Goal: Register for event/course

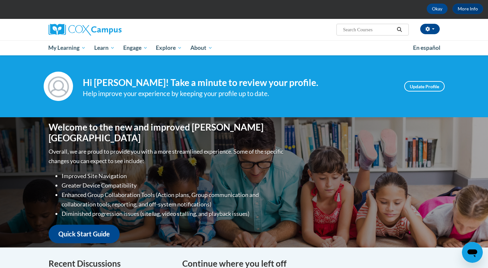
click at [364, 27] on input "Search..." at bounding box center [368, 30] width 52 height 8
type input "structured loiteray"
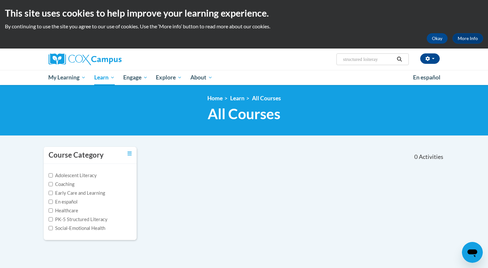
click at [381, 63] on input "structured loiteray" at bounding box center [368, 59] width 52 height 8
type input "structured literacy"
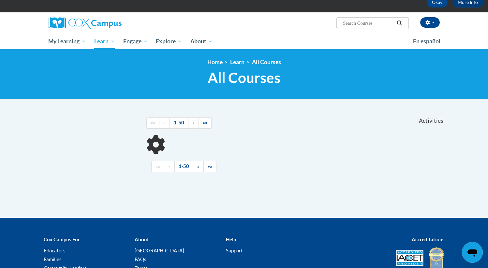
scroll to position [38, 0]
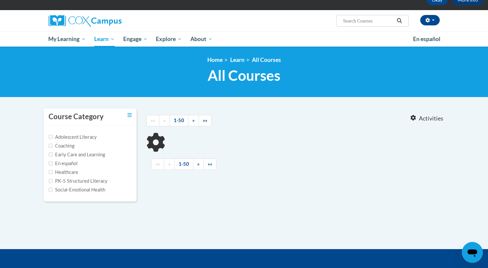
type input "structured literacy"
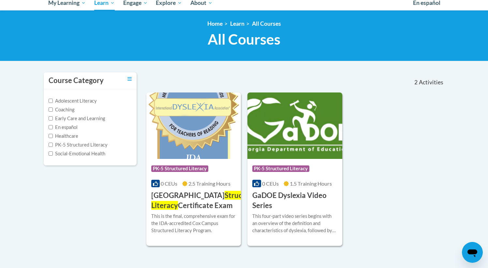
scroll to position [77, 0]
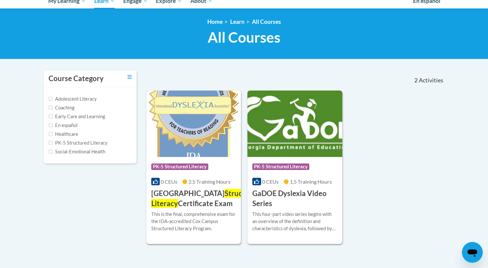
click at [202, 189] on span "Structured Literacy" at bounding box center [205, 198] width 109 height 19
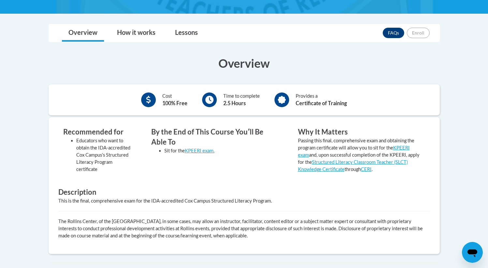
scroll to position [159, 0]
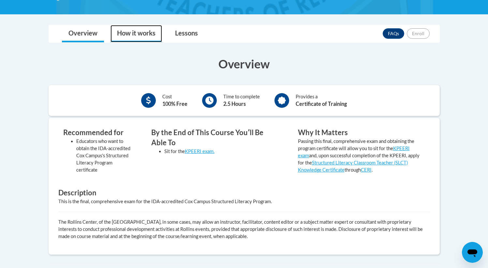
click at [152, 34] on link "How it works" at bounding box center [135, 33] width 51 height 17
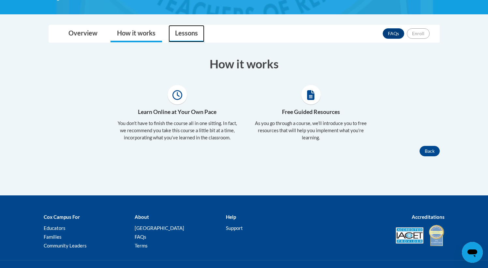
click at [180, 35] on link "Lessons" at bounding box center [186, 33] width 36 height 17
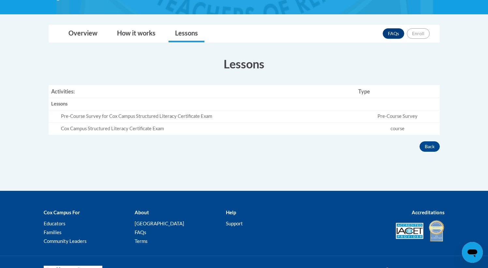
click at [147, 120] on td "Pre-Course Survey for Cox Campus Structured Literacy Certificate Exam" at bounding box center [202, 116] width 307 height 12
click at [147, 131] on div "Cox Campus Structured Literacy Certificate Exam" at bounding box center [207, 128] width 292 height 7
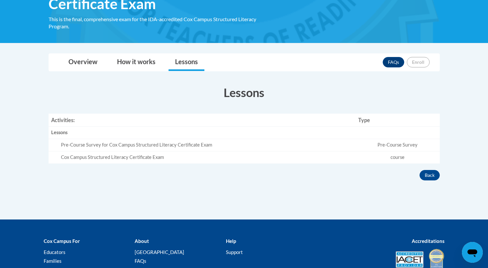
scroll to position [127, 0]
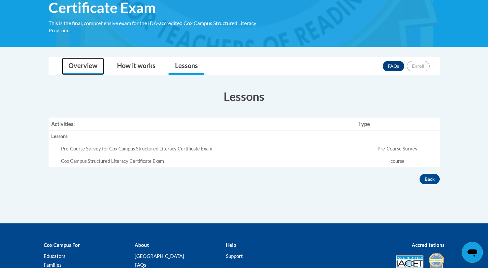
click at [84, 67] on link "Overview" at bounding box center [83, 66] width 42 height 17
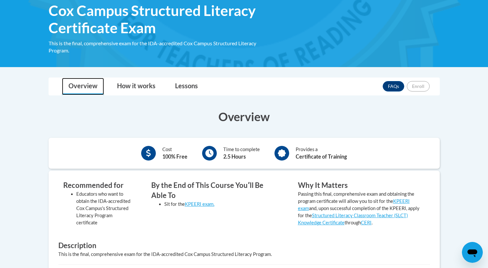
scroll to position [108, 0]
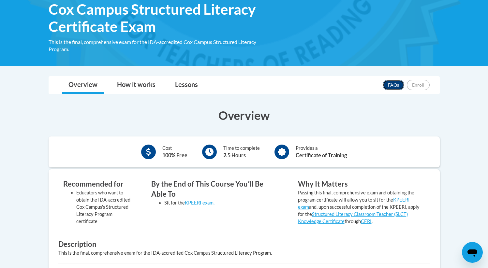
click at [396, 87] on link "FAQs" at bounding box center [394, 85] width 22 height 10
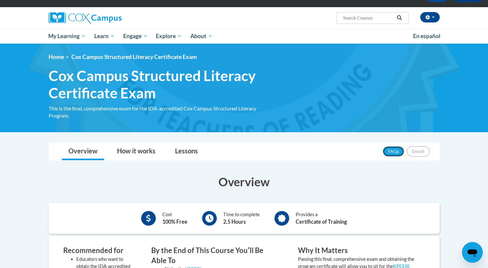
scroll to position [41, 0]
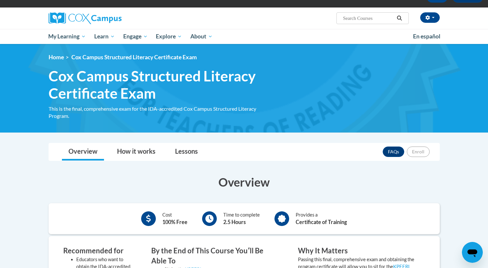
click at [353, 19] on input "Search..." at bounding box center [368, 18] width 52 height 8
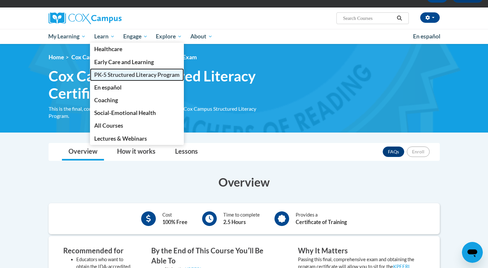
click at [137, 68] on link "PK-5 Structured Literacy Program" at bounding box center [137, 74] width 94 height 13
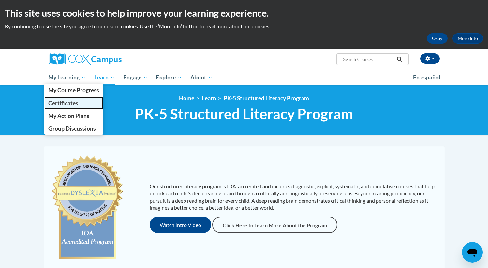
click at [84, 101] on link "Certificates" at bounding box center [73, 103] width 59 height 13
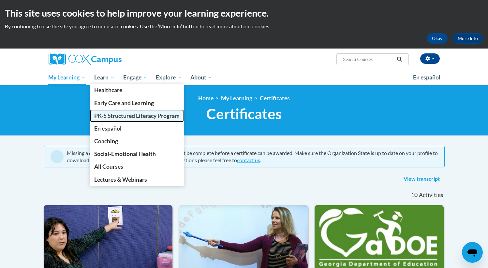
click at [120, 119] on span "PK-5 Structured Literacy Program" at bounding box center [136, 115] width 85 height 7
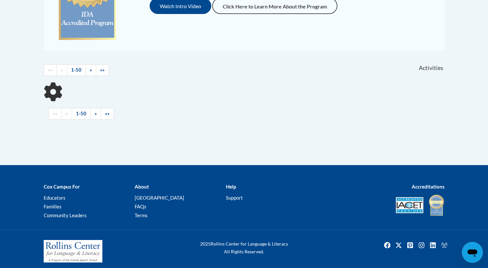
scroll to position [217, 0]
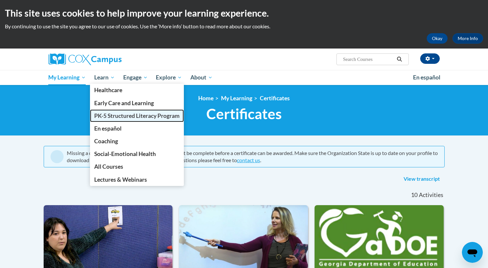
click at [118, 113] on span "PK-5 Structured Literacy Program" at bounding box center [136, 115] width 85 height 7
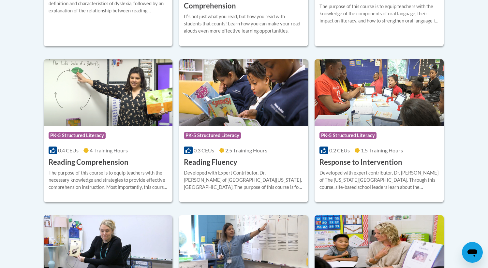
scroll to position [571, 0]
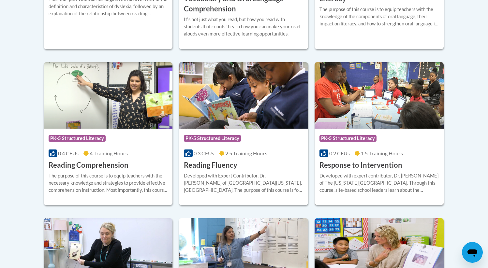
click at [367, 146] on div "Course Category: PK-5 Structured Literacy" at bounding box center [378, 139] width 119 height 15
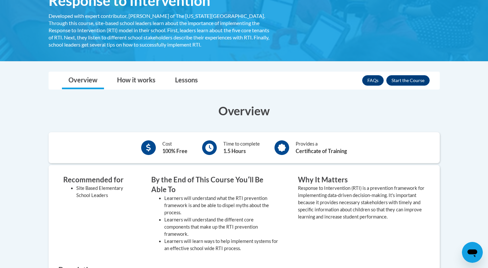
scroll to position [110, 0]
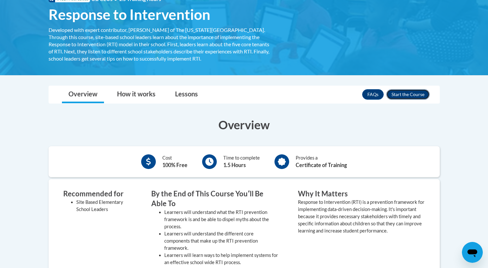
click at [400, 92] on button "Enroll" at bounding box center [407, 94] width 43 height 10
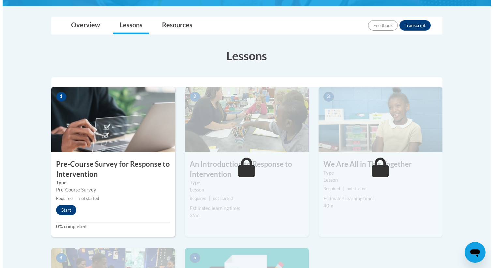
scroll to position [183, 0]
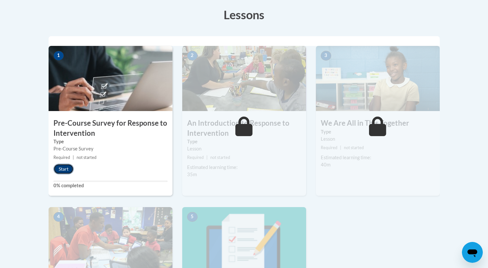
click at [67, 169] on button "Start" at bounding box center [63, 169] width 20 height 10
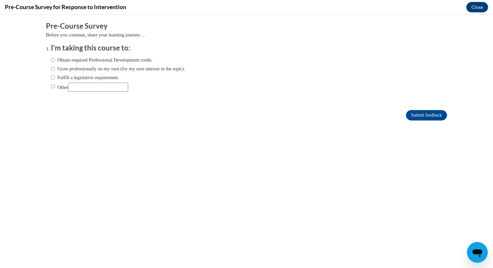
scroll to position [0, 0]
click at [51, 87] on input "Other" at bounding box center [53, 86] width 4 height 7
radio input "true"
click at [51, 61] on input "Obtain required Professional Development credit." at bounding box center [53, 59] width 4 height 7
radio input "true"
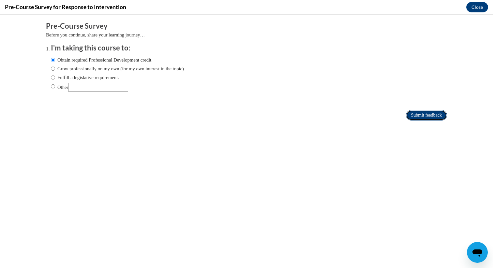
click at [413, 116] on input "Submit feedback" at bounding box center [426, 115] width 41 height 10
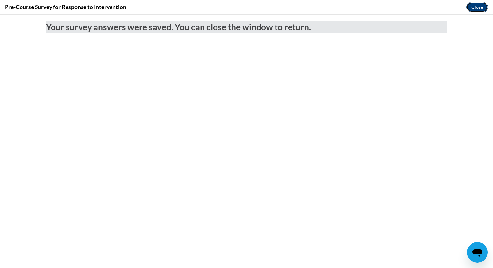
click at [481, 9] on button "Close" at bounding box center [477, 7] width 22 height 10
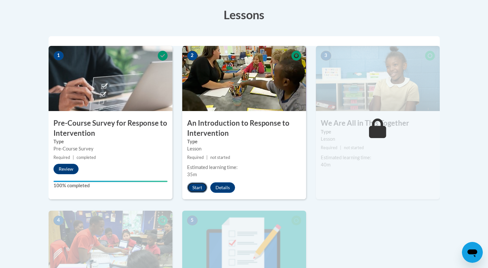
click at [201, 187] on button "Start" at bounding box center [197, 187] width 20 height 10
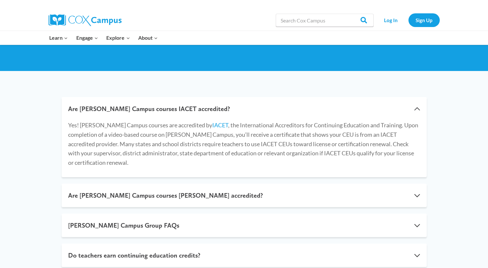
scroll to position [76, 0]
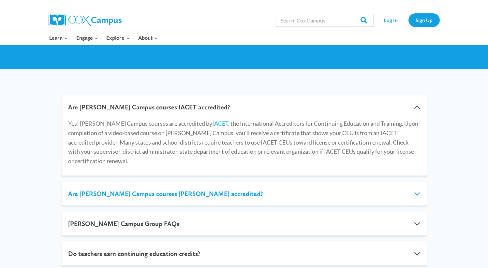
click at [190, 182] on button "Are [PERSON_NAME] Campus courses [PERSON_NAME] accredited?" at bounding box center [244, 193] width 365 height 23
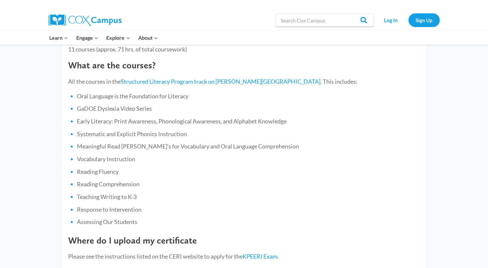
scroll to position [256, 0]
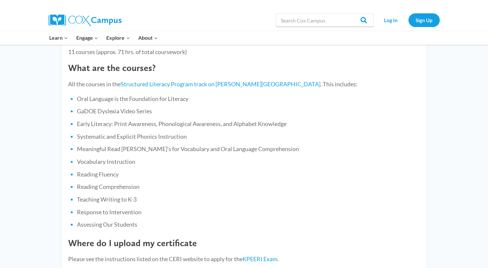
click at [155, 158] on li "Vocabulary Instruction" at bounding box center [248, 162] width 343 height 8
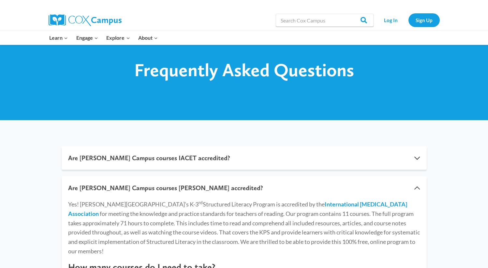
scroll to position [0, 0]
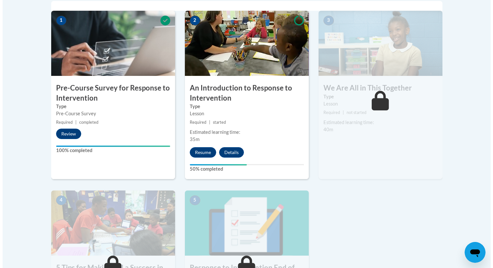
scroll to position [216, 0]
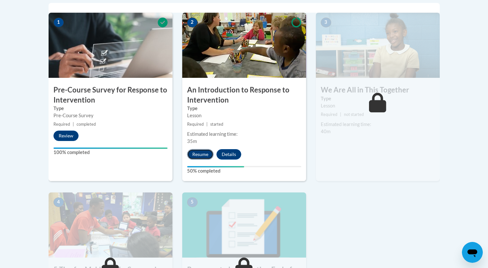
click at [207, 158] on button "Resume" at bounding box center [200, 154] width 26 height 10
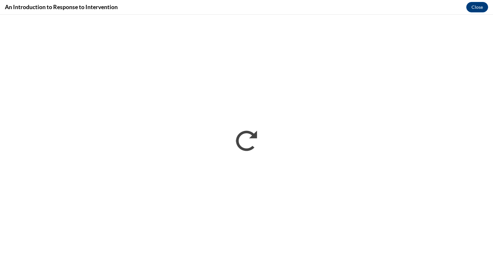
scroll to position [0, 0]
click at [468, 9] on button "Close" at bounding box center [477, 7] width 22 height 10
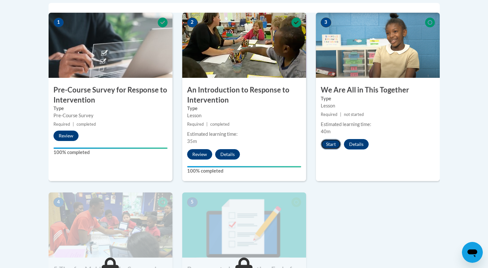
click at [327, 148] on button "Start" at bounding box center [331, 144] width 20 height 10
